Goal: Information Seeking & Learning: Learn about a topic

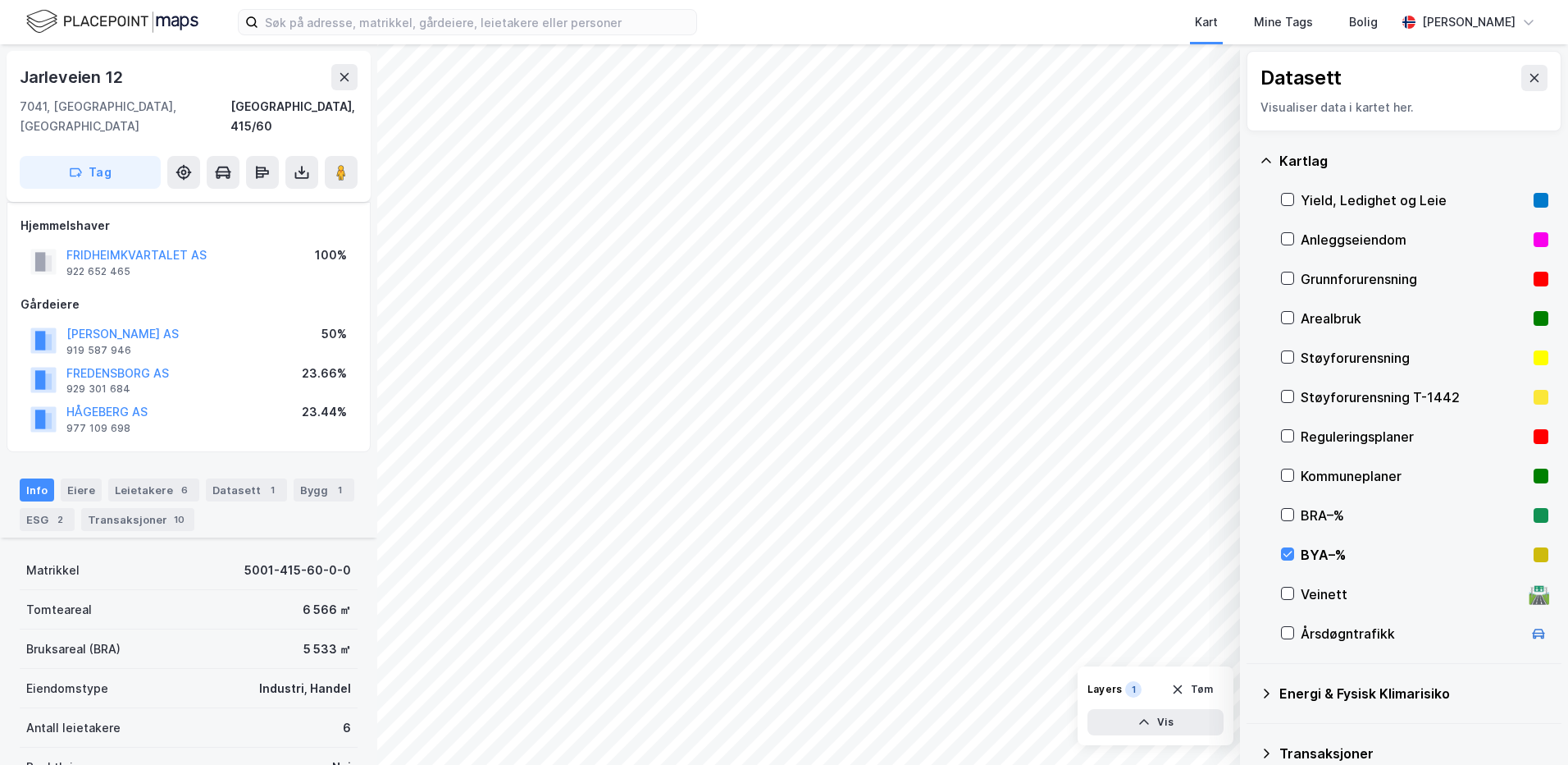
scroll to position [279, 0]
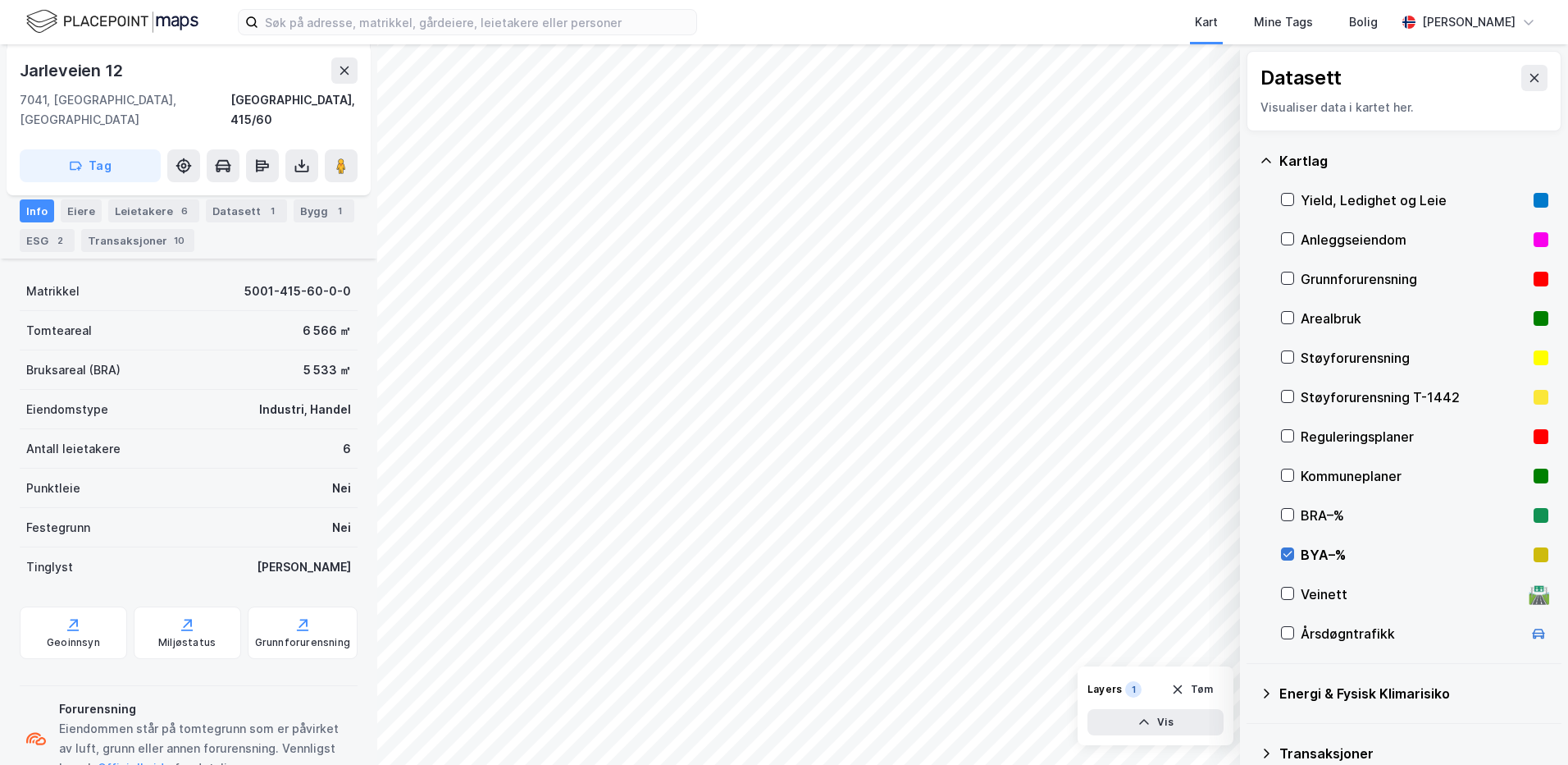
click at [1285, 548] on icon at bounding box center [1288, 554] width 12 height 12
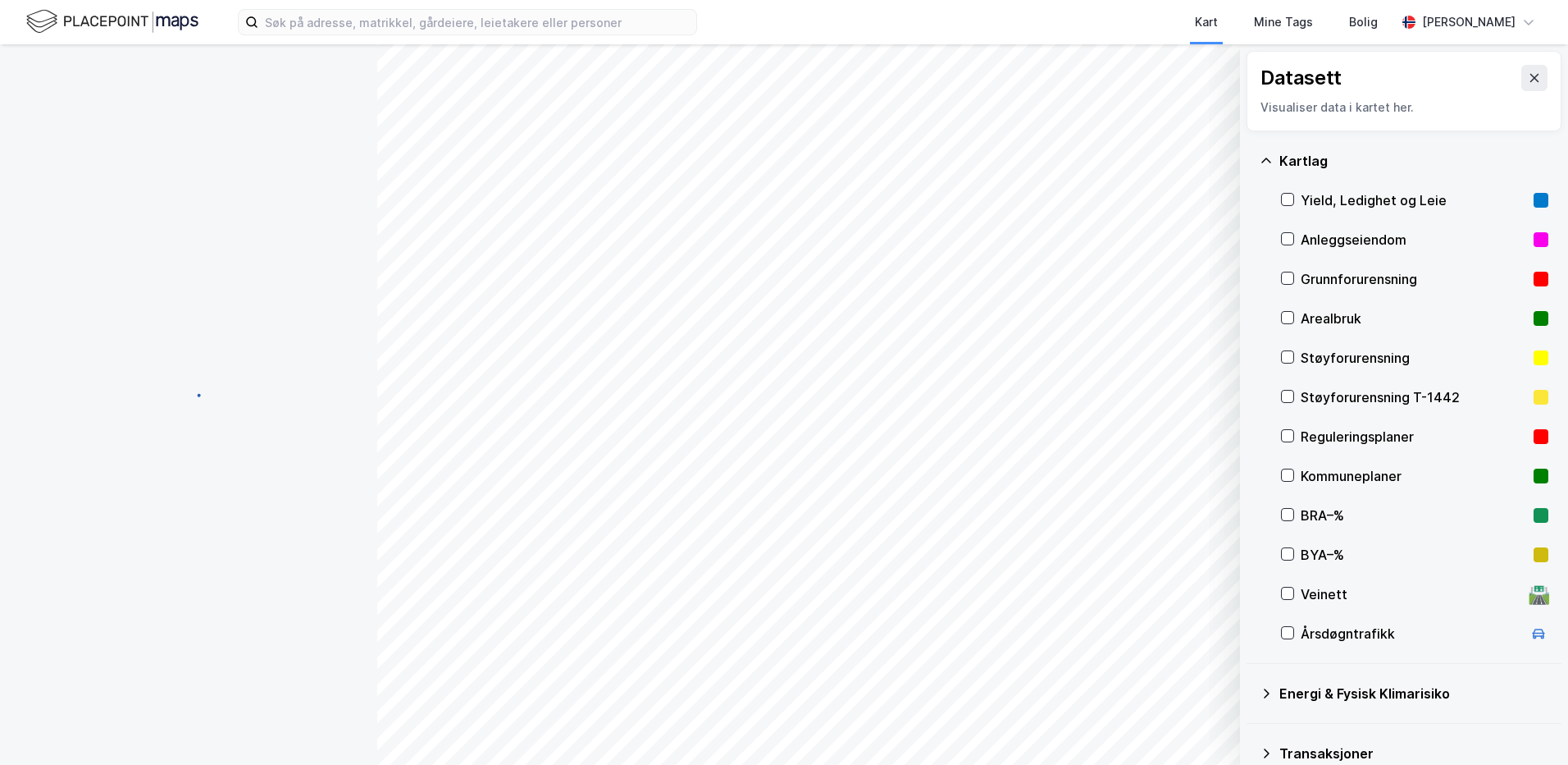
scroll to position [168, 0]
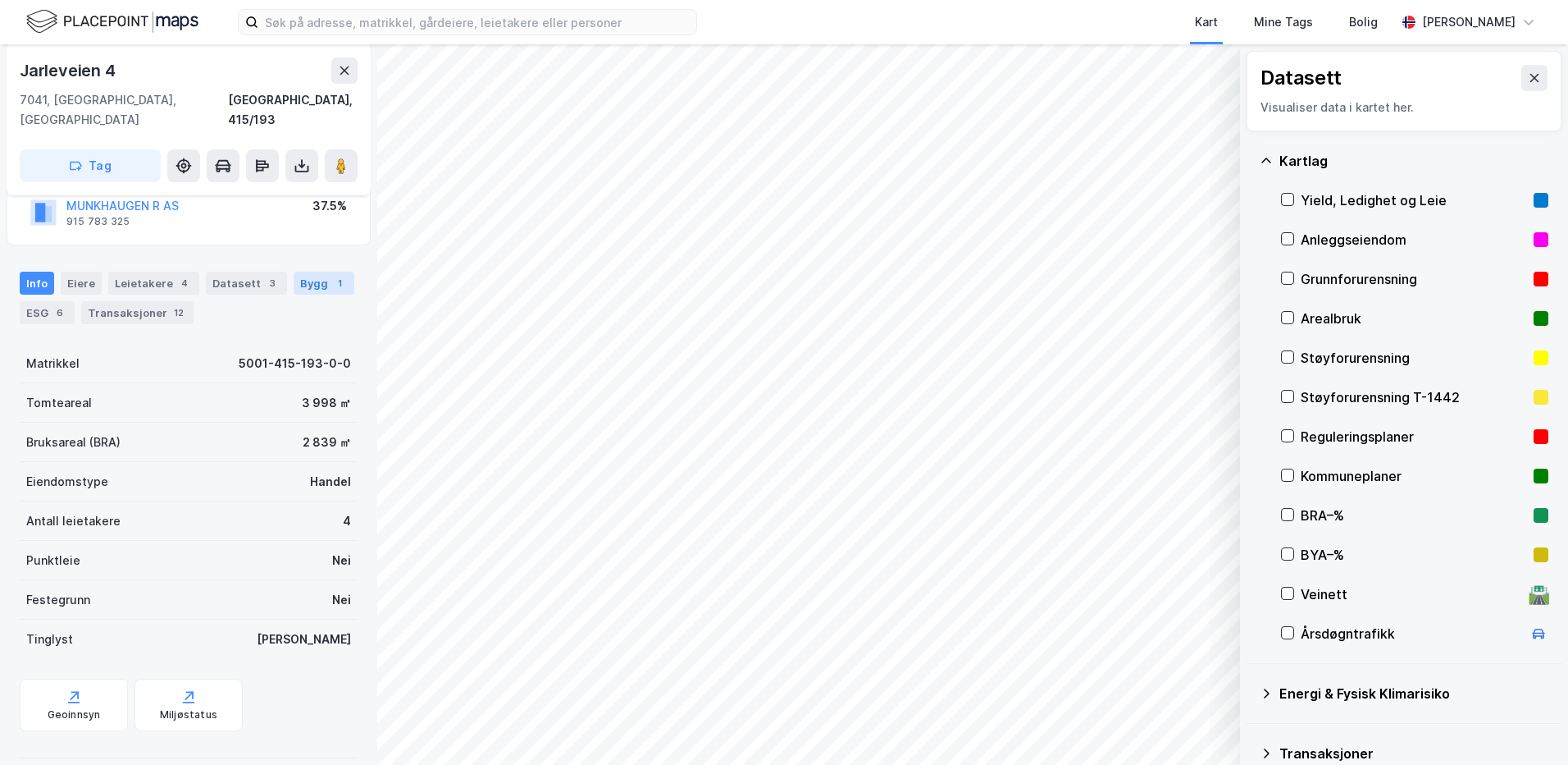
click at [303, 276] on div "Info [PERSON_NAME] 4 Datasett 3 Bygg 1 ESG 6 Transaksjoner 12" at bounding box center [188, 297] width 338 height 53
click at [304, 271] on div "Bygg 1" at bounding box center [323, 282] width 61 height 23
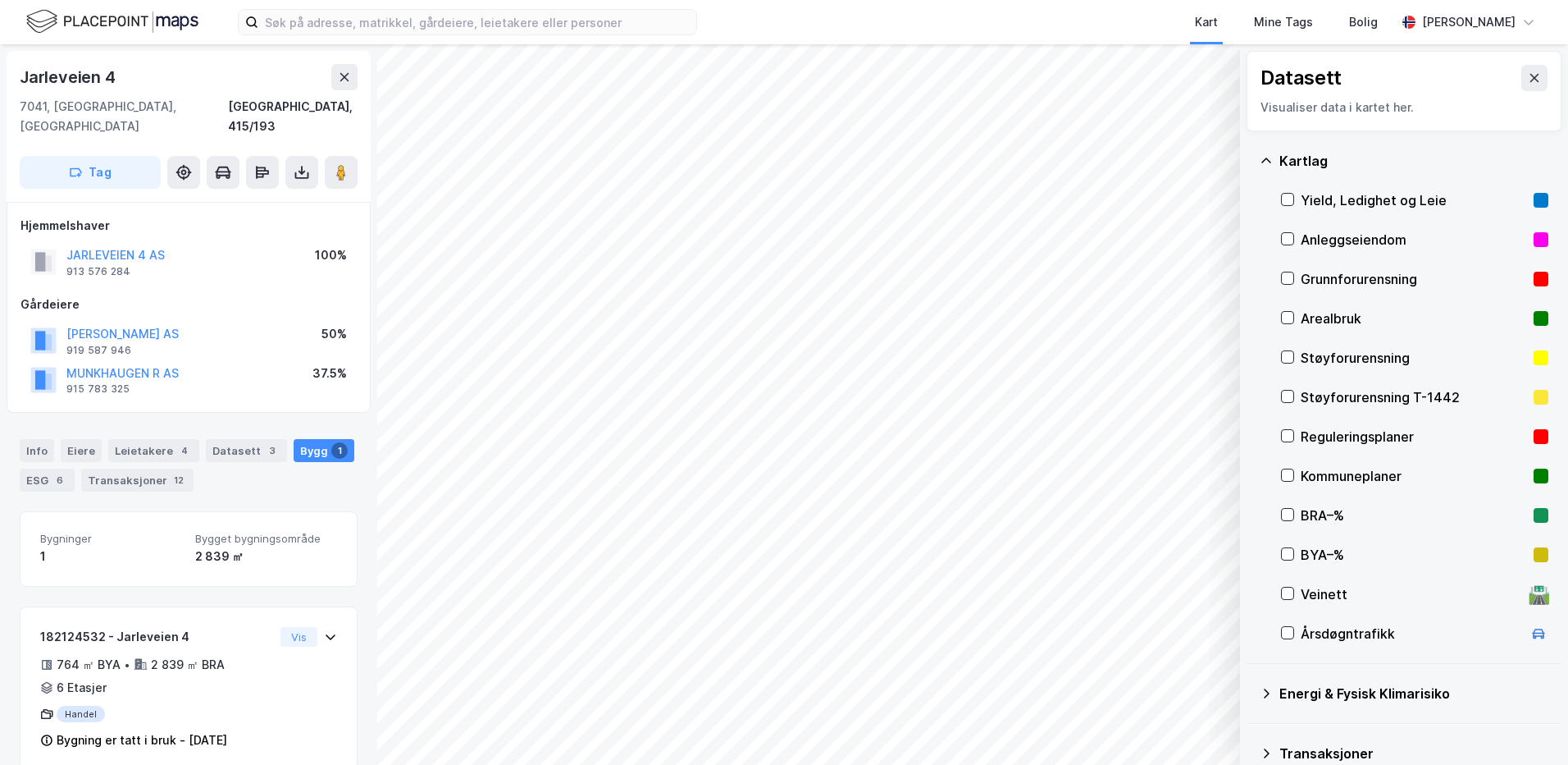
click at [30, 419] on div "Info [PERSON_NAME] 4 Datasett 3 Bygg 1 ESG 6 Transaksjoner 12" at bounding box center [188, 458] width 377 height 79
click at [35, 439] on div "Info" at bounding box center [37, 450] width 35 height 23
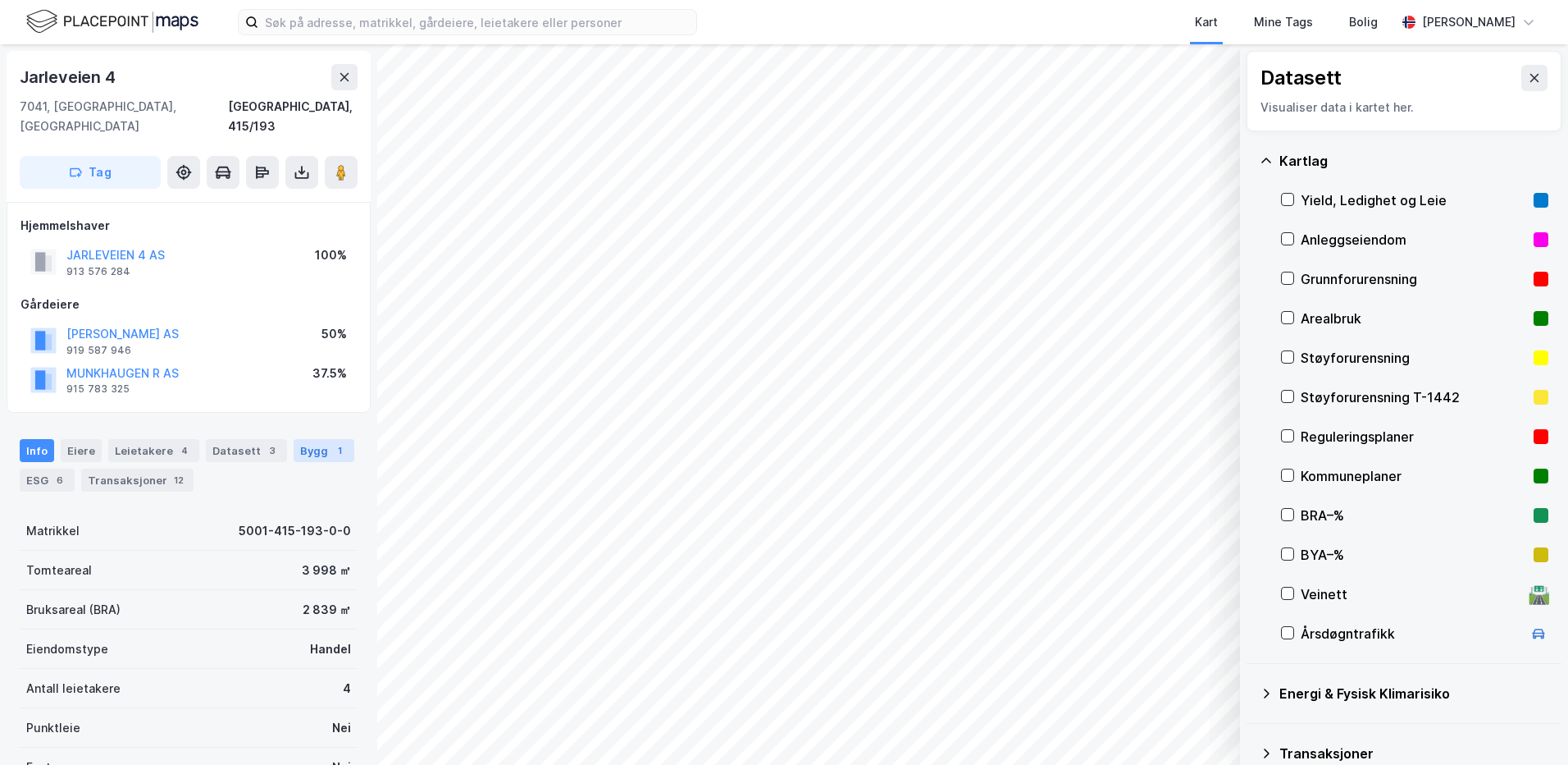
click at [293, 439] on div "Bygg 1" at bounding box center [323, 450] width 61 height 23
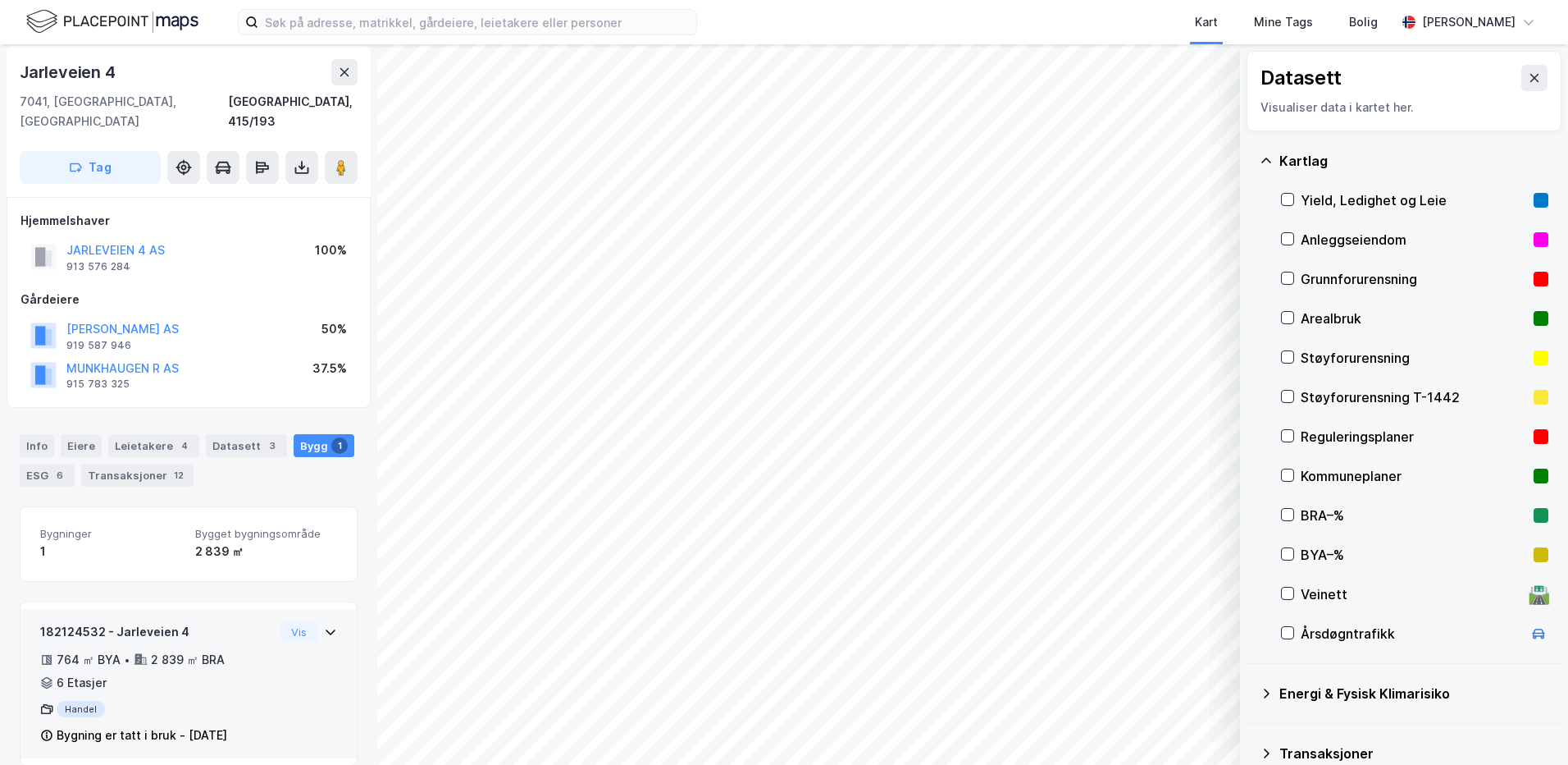
scroll to position [6, 0]
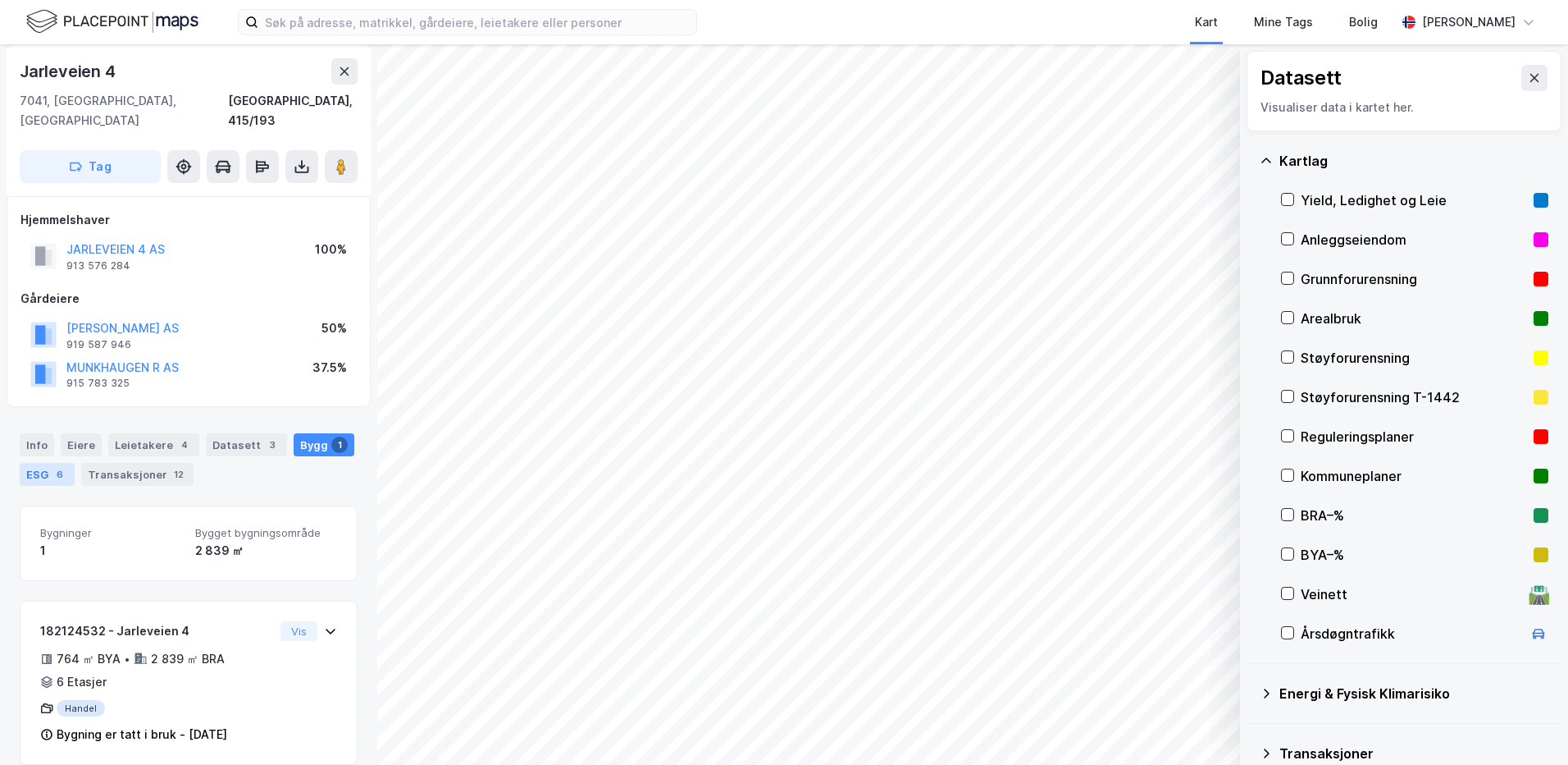
click at [44, 463] on div "ESG 6" at bounding box center [47, 474] width 55 height 23
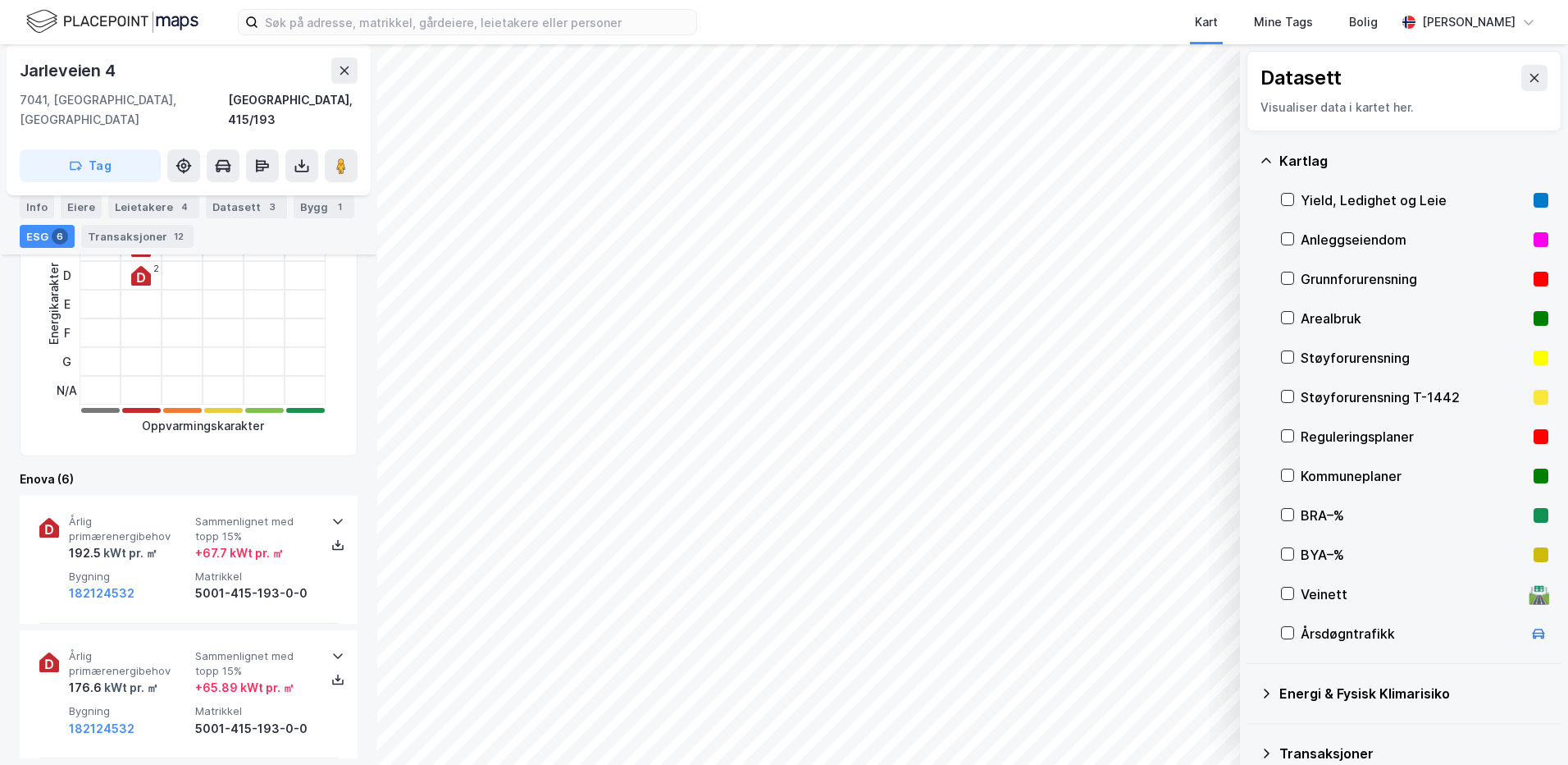
scroll to position [493, 0]
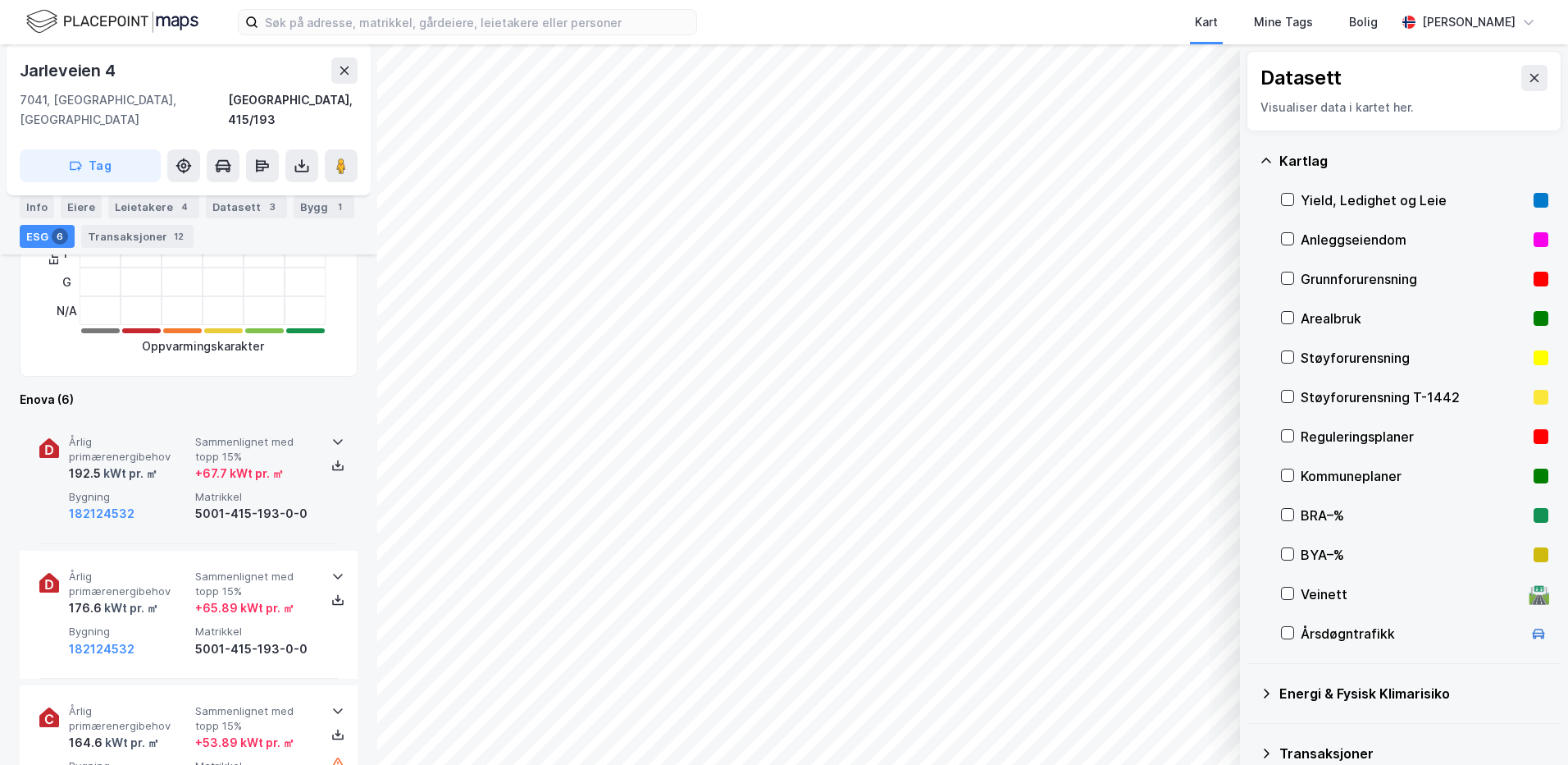
click at [270, 504] on div "5001-415-193-0-0" at bounding box center [255, 514] width 120 height 20
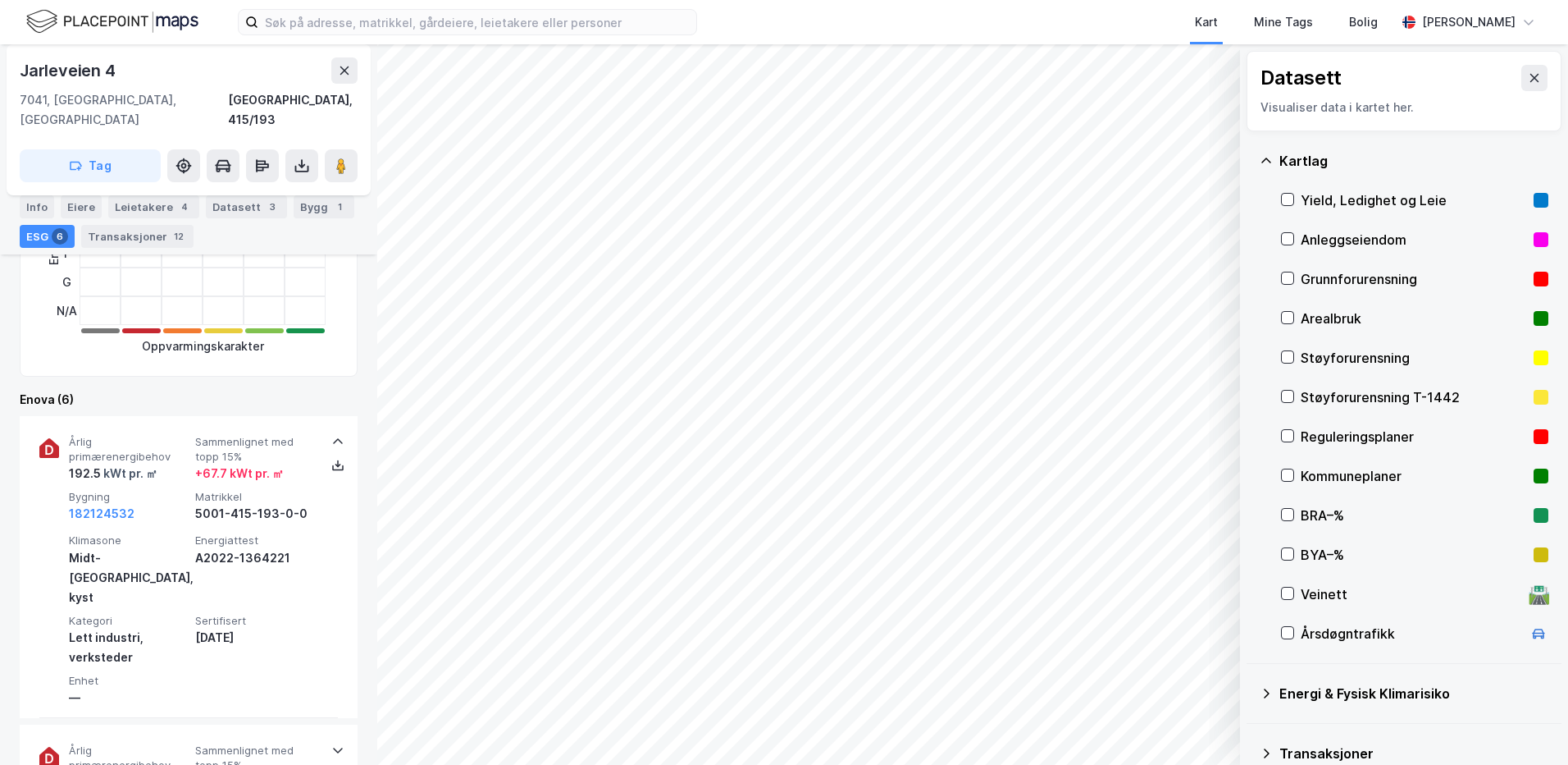
drag, startPoint x: 29, startPoint y: 205, endPoint x: 66, endPoint y: 230, distance: 44.7
click at [29, 205] on div "Info" at bounding box center [37, 206] width 35 height 23
